Goal: Transaction & Acquisition: Purchase product/service

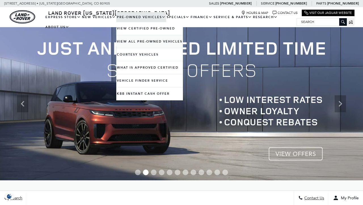
click at [129, 48] on link "View All Pre-Owned Vehicles" at bounding box center [149, 41] width 67 height 13
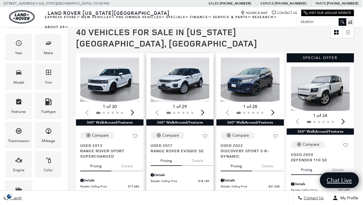
scroll to position [67, 1]
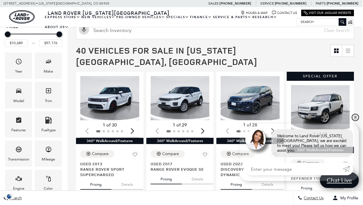
click at [356, 121] on link "✕" at bounding box center [355, 117] width 7 height 7
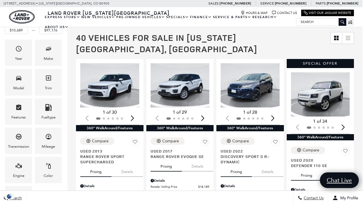
scroll to position [80, 1]
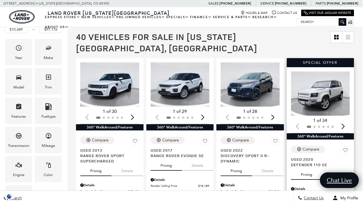
click at [343, 120] on div "Next slide" at bounding box center [344, 126] width 8 height 12
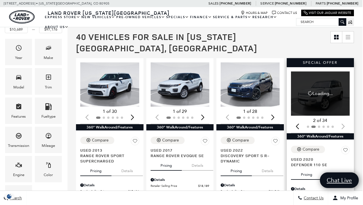
click at [343, 120] on div "Next slide" at bounding box center [344, 126] width 8 height 12
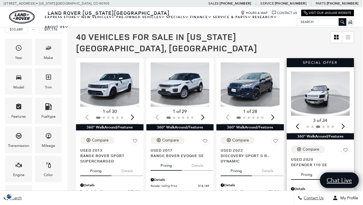
click at [343, 120] on div "Next slide" at bounding box center [344, 126] width 8 height 12
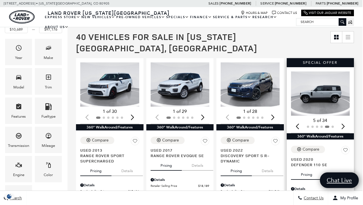
click at [343, 120] on div "Next slide" at bounding box center [344, 126] width 8 height 12
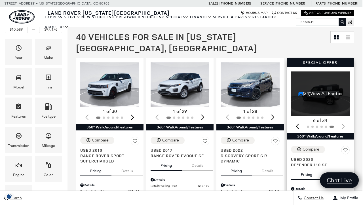
click at [343, 124] on div at bounding box center [320, 127] width 59 height 6
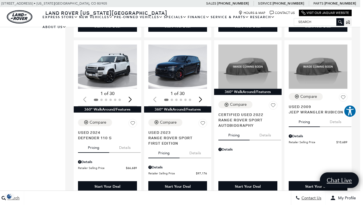
scroll to position [605, 3]
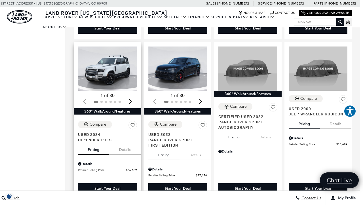
click at [111, 132] on span "Used 2024" at bounding box center [105, 134] width 55 height 5
